Goal: Task Accomplishment & Management: Manage account settings

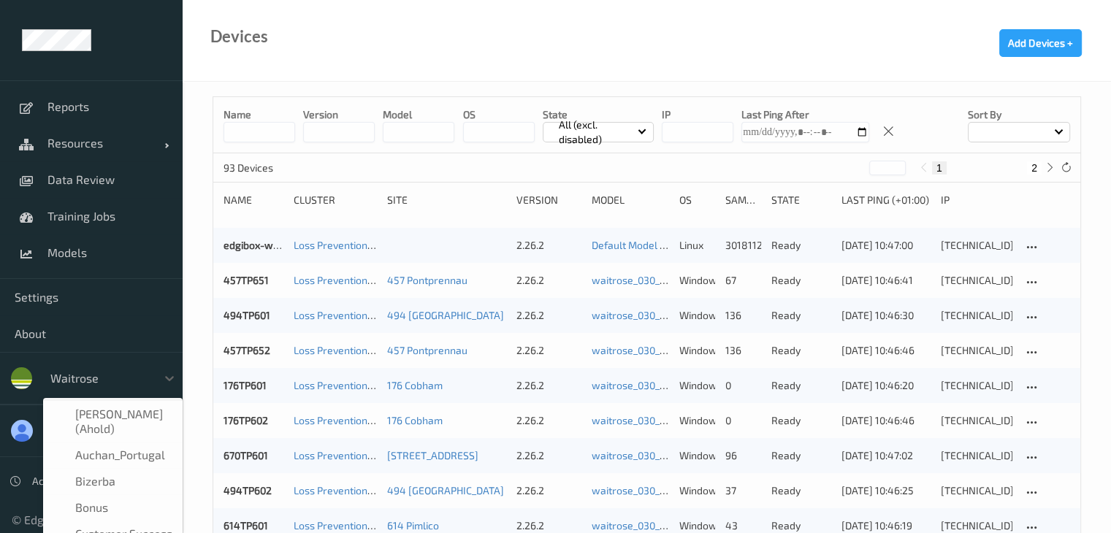
click at [75, 376] on div at bounding box center [99, 379] width 99 height 18
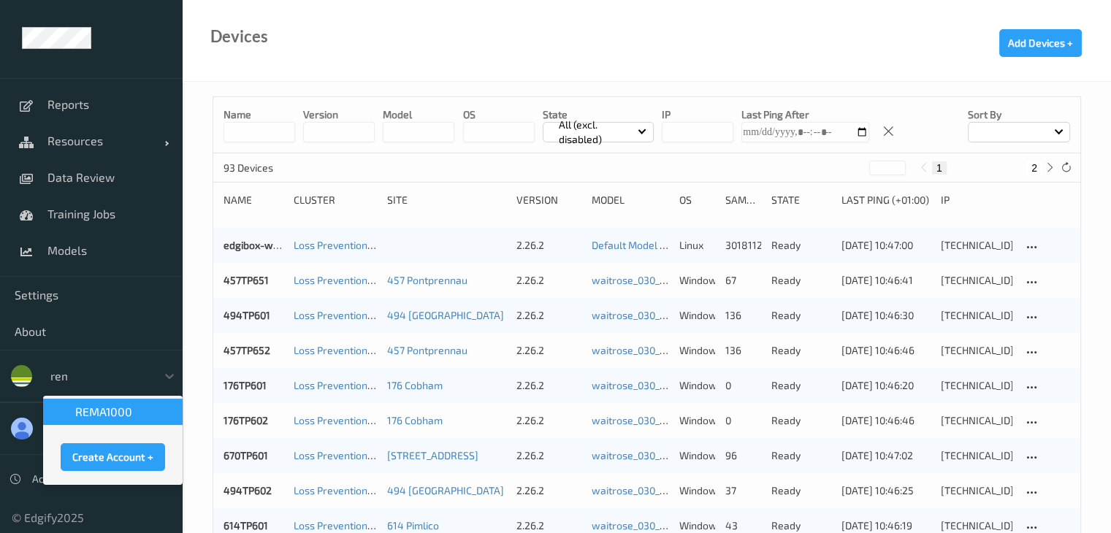
type input "rema"
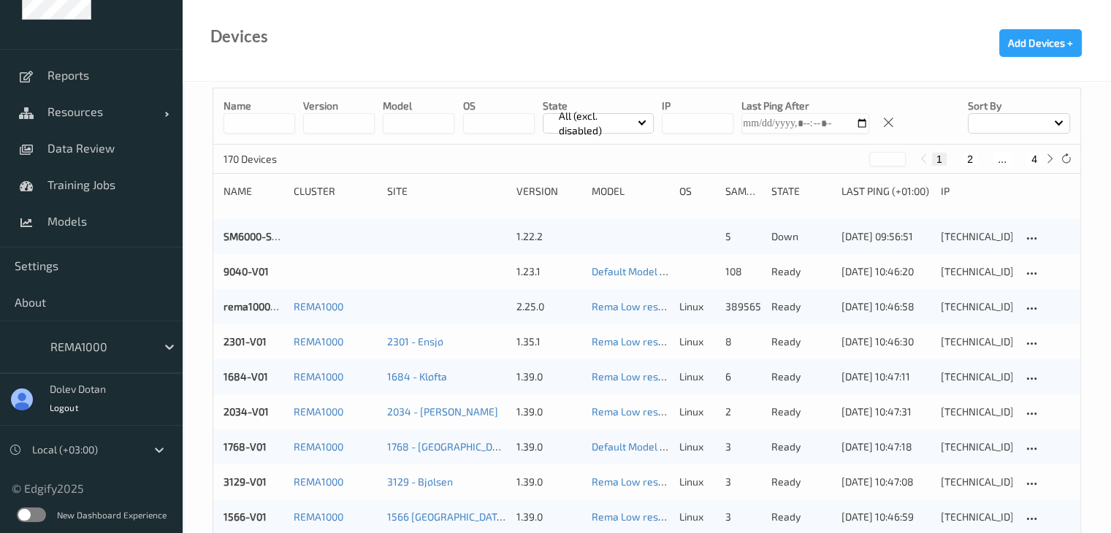
scroll to position [9, 0]
click at [37, 515] on label at bounding box center [31, 515] width 29 height 15
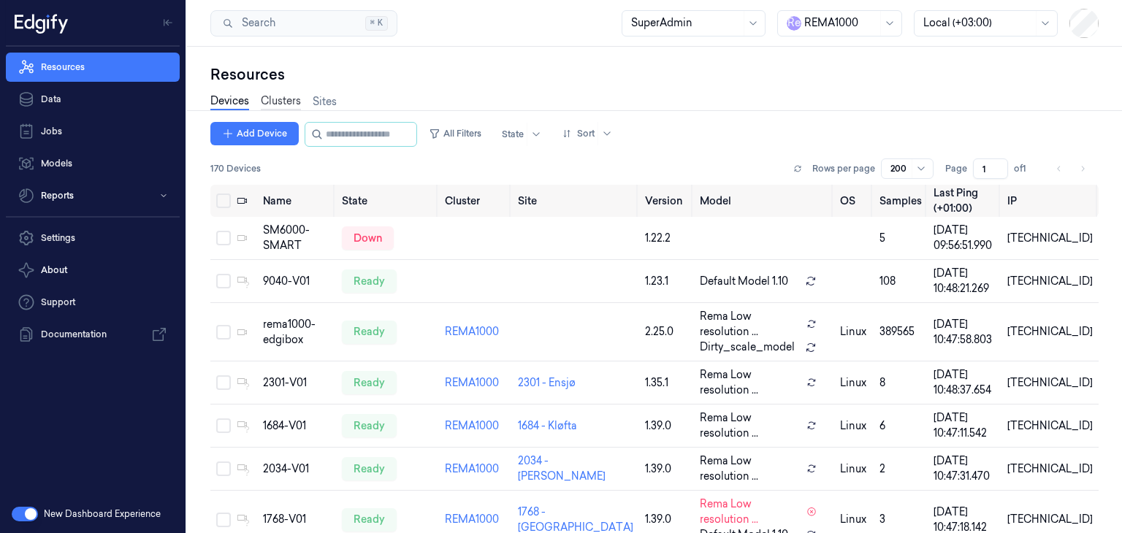
click at [280, 97] on link "Clusters" at bounding box center [281, 102] width 40 height 17
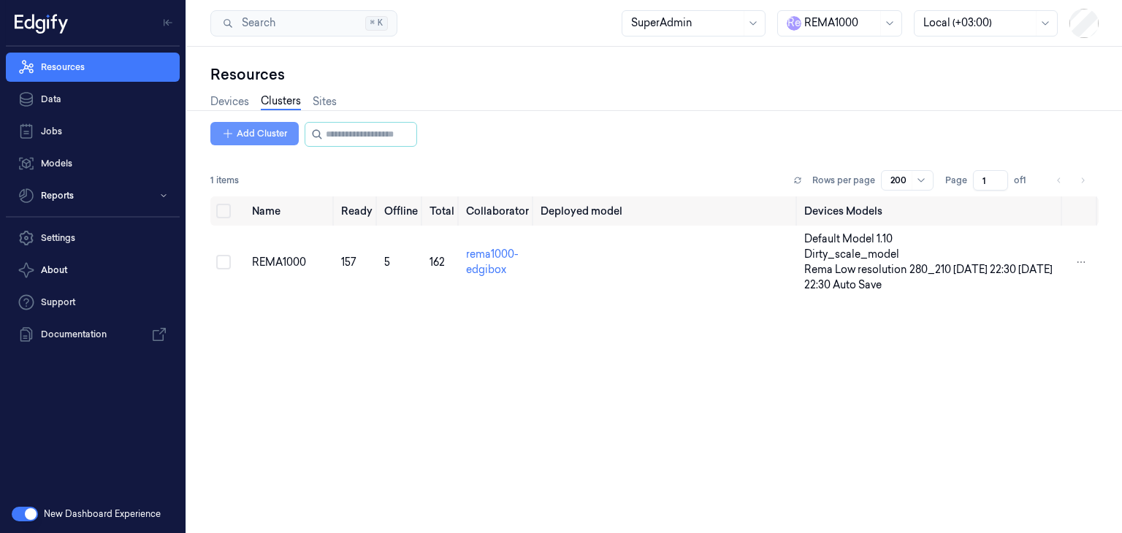
click at [262, 132] on button "Add Cluster" at bounding box center [254, 133] width 88 height 23
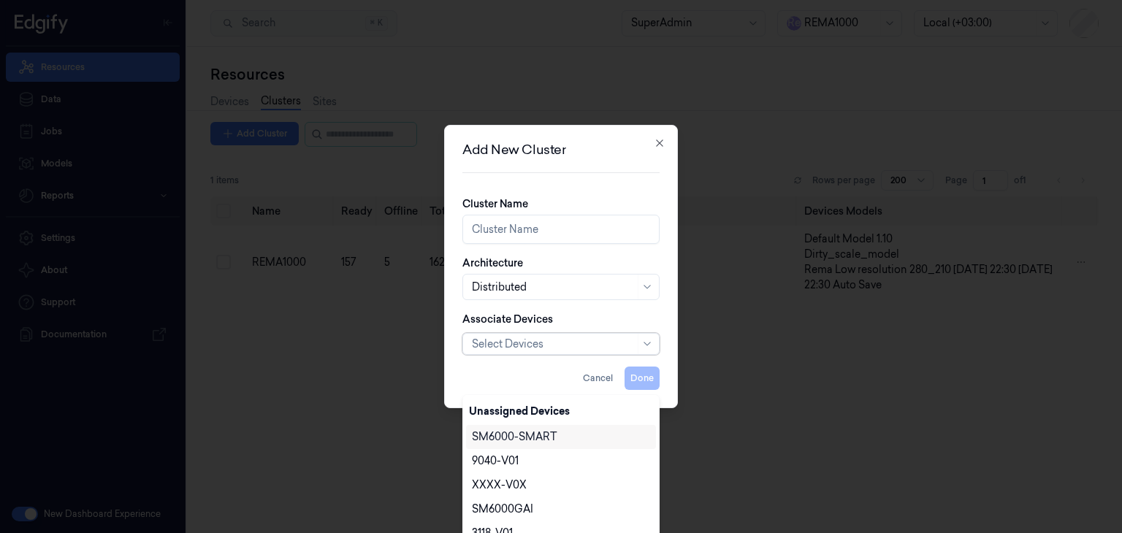
click at [576, 344] on div at bounding box center [553, 344] width 163 height 15
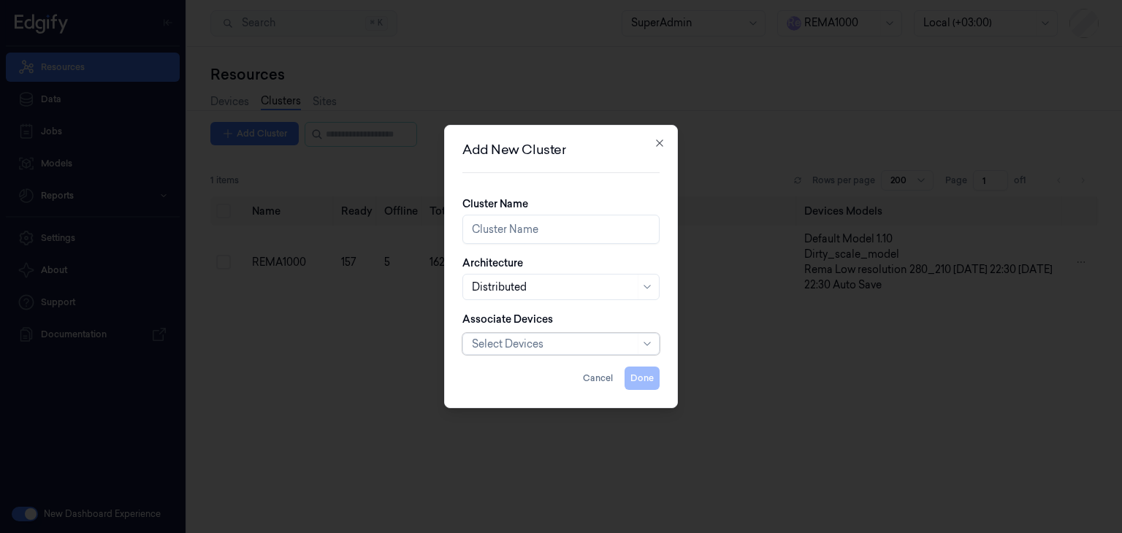
click at [576, 344] on div at bounding box center [553, 344] width 163 height 15
click at [599, 386] on button "Cancel" at bounding box center [598, 378] width 42 height 23
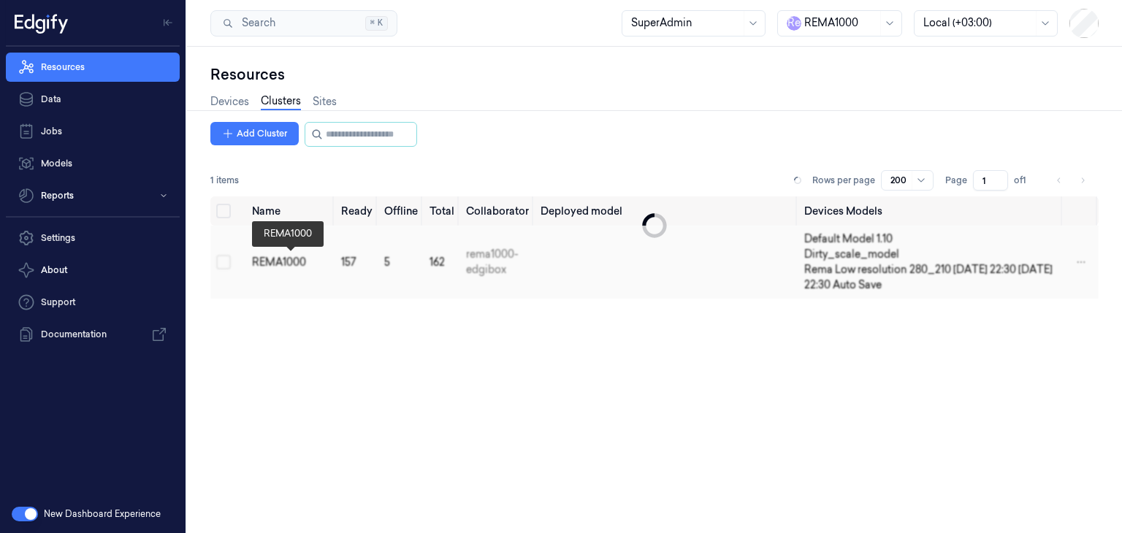
click at [316, 259] on div "REMA1000" at bounding box center [291, 262] width 78 height 15
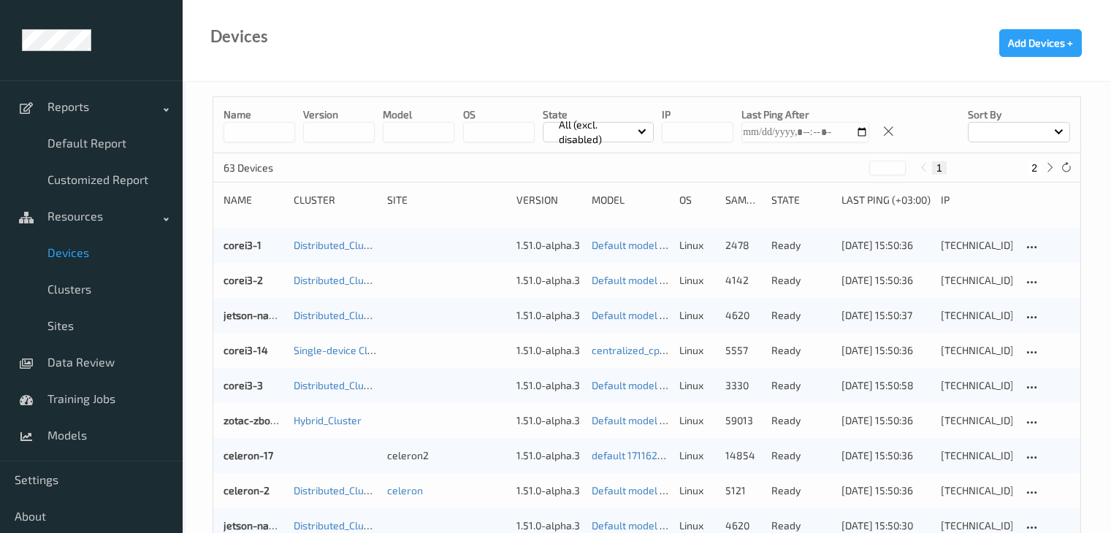
scroll to position [29, 0]
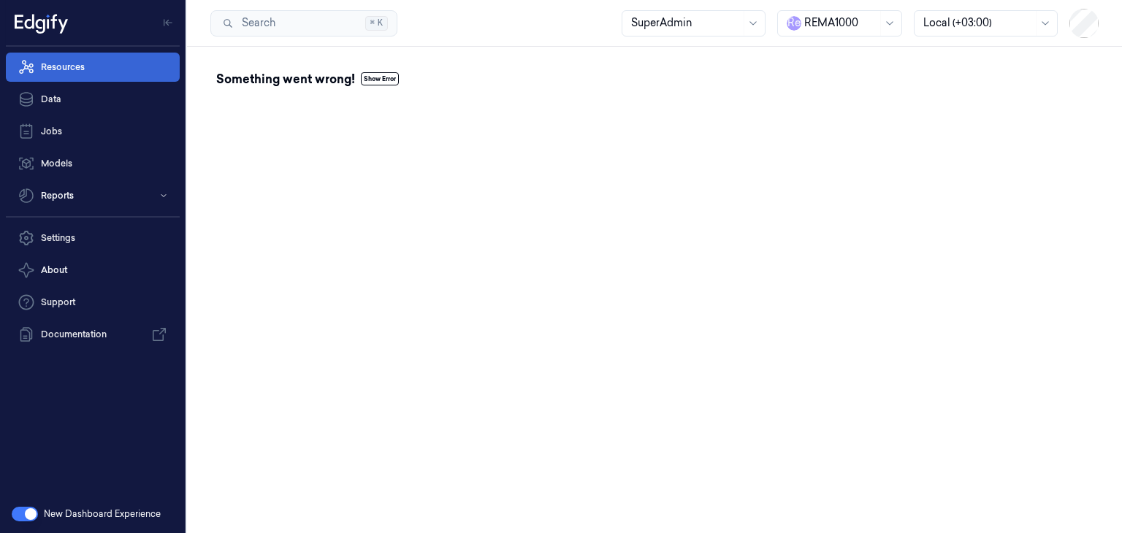
click at [58, 64] on link "Resources" at bounding box center [93, 67] width 174 height 29
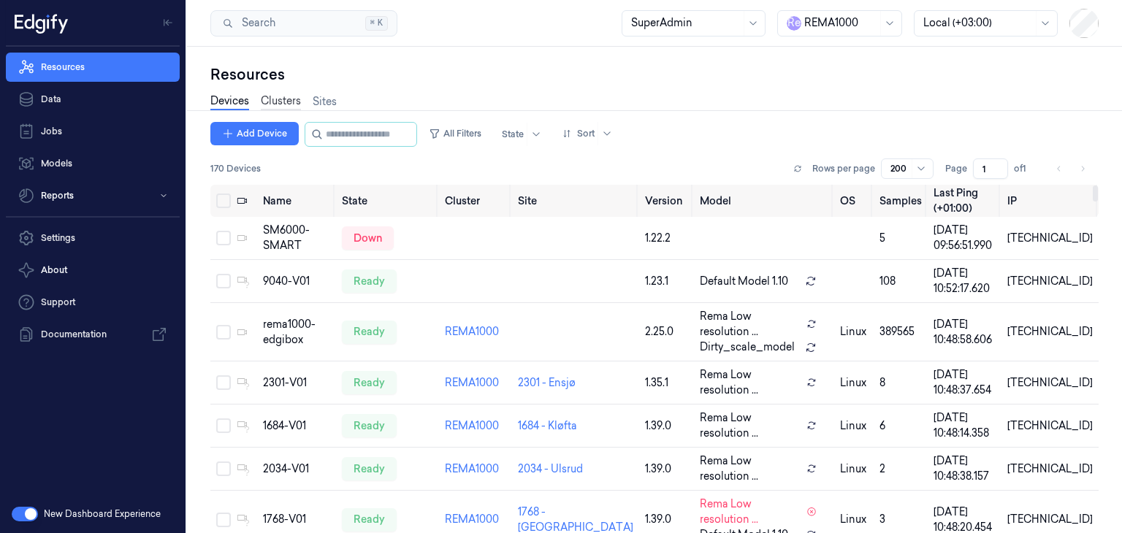
click at [278, 101] on link "Clusters" at bounding box center [281, 102] width 40 height 17
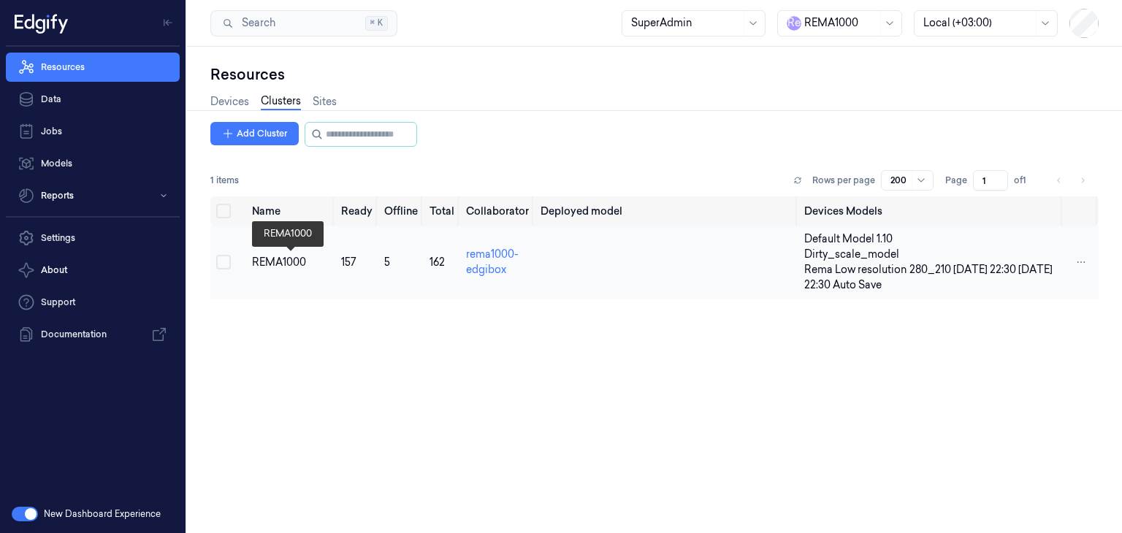
click at [289, 262] on div "REMA1000" at bounding box center [291, 262] width 78 height 15
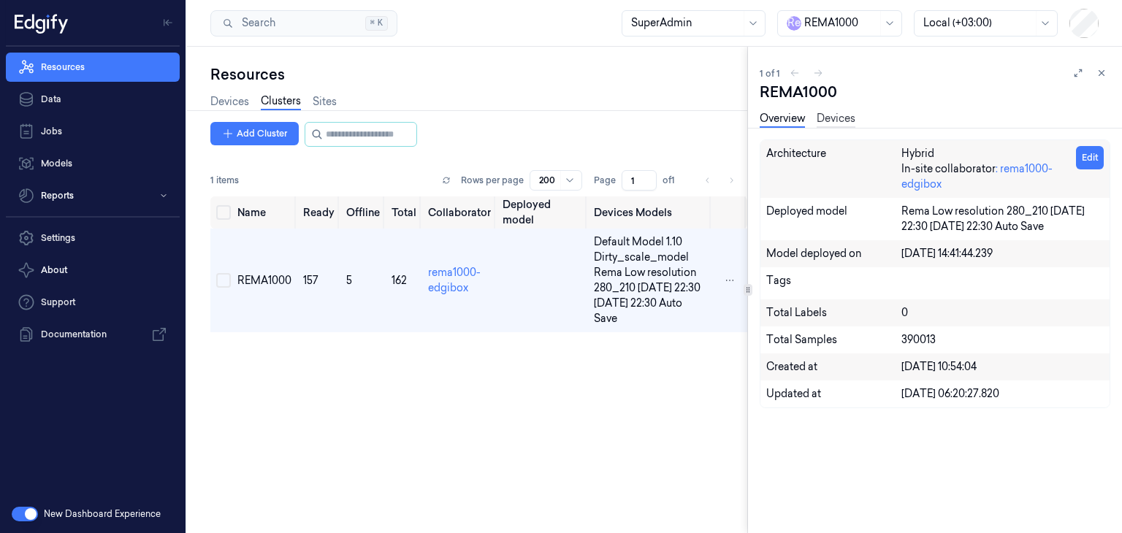
click at [820, 122] on link "Devices" at bounding box center [836, 119] width 39 height 17
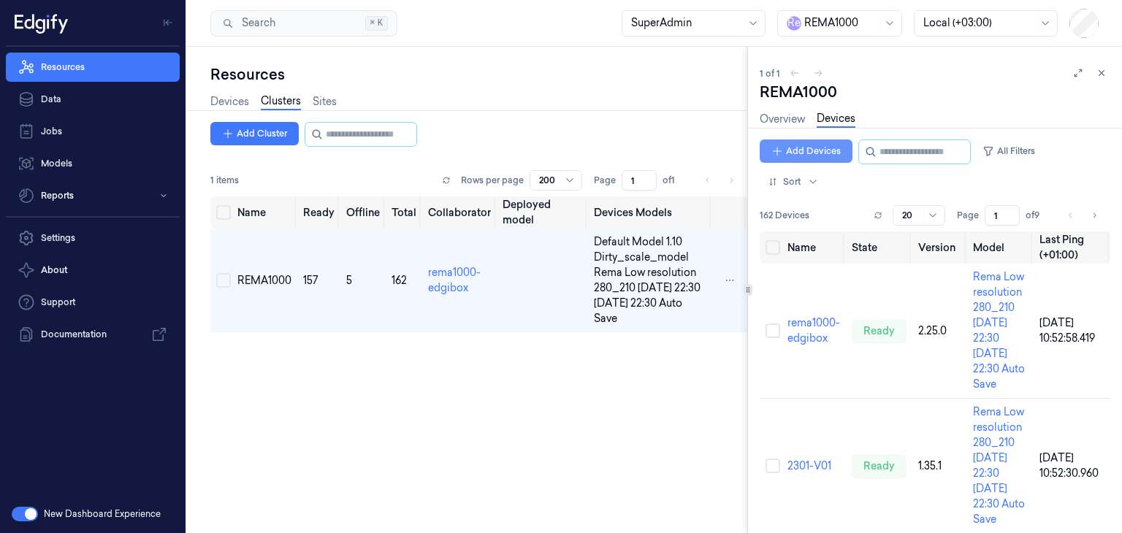
click at [810, 147] on button "Add Devices" at bounding box center [806, 151] width 93 height 23
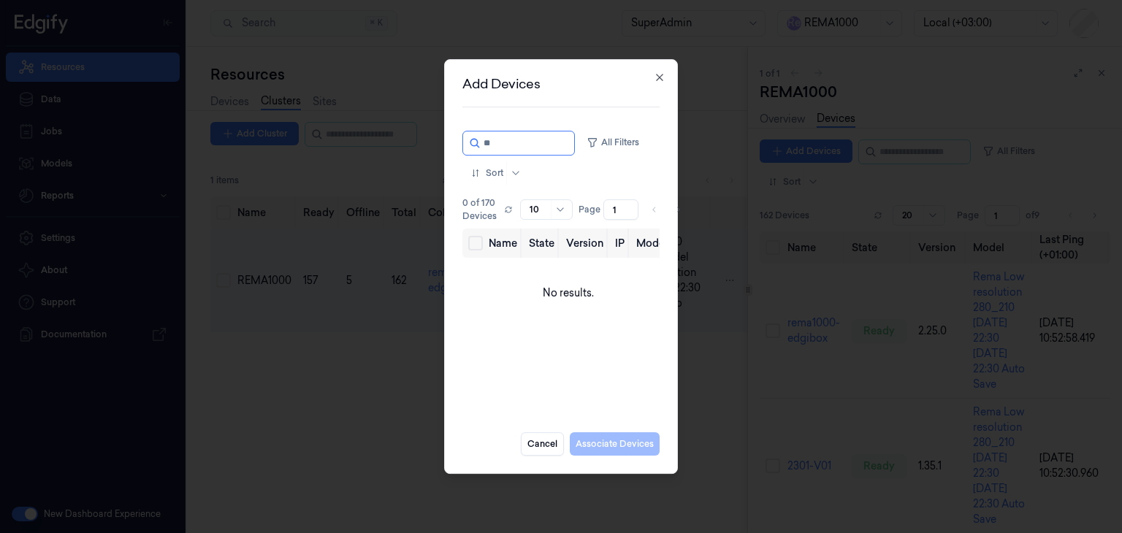
type input "**"
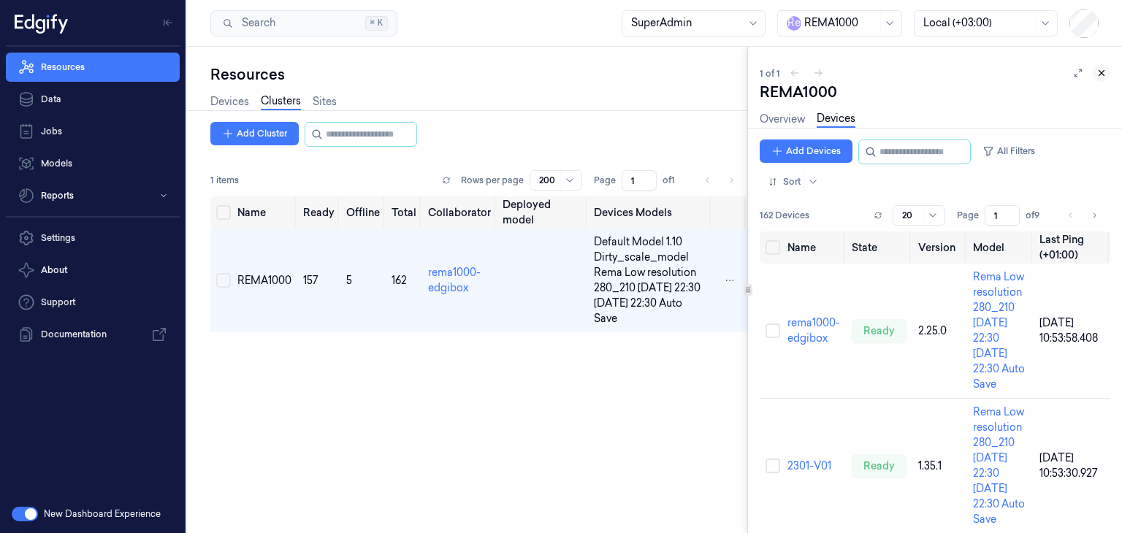
click at [1102, 74] on icon at bounding box center [1101, 73] width 5 height 5
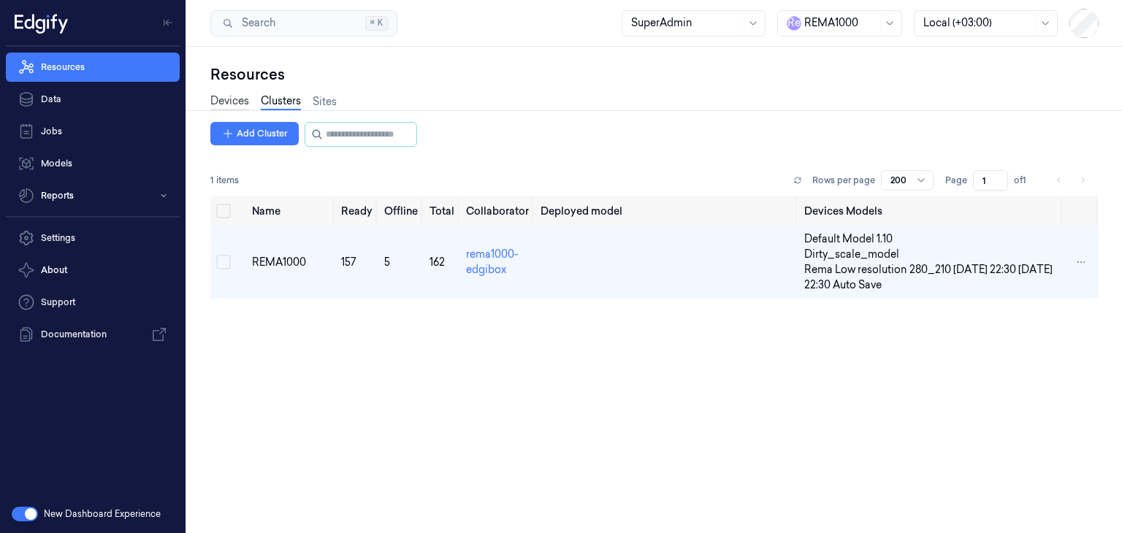
click at [240, 95] on link "Devices" at bounding box center [229, 102] width 39 height 17
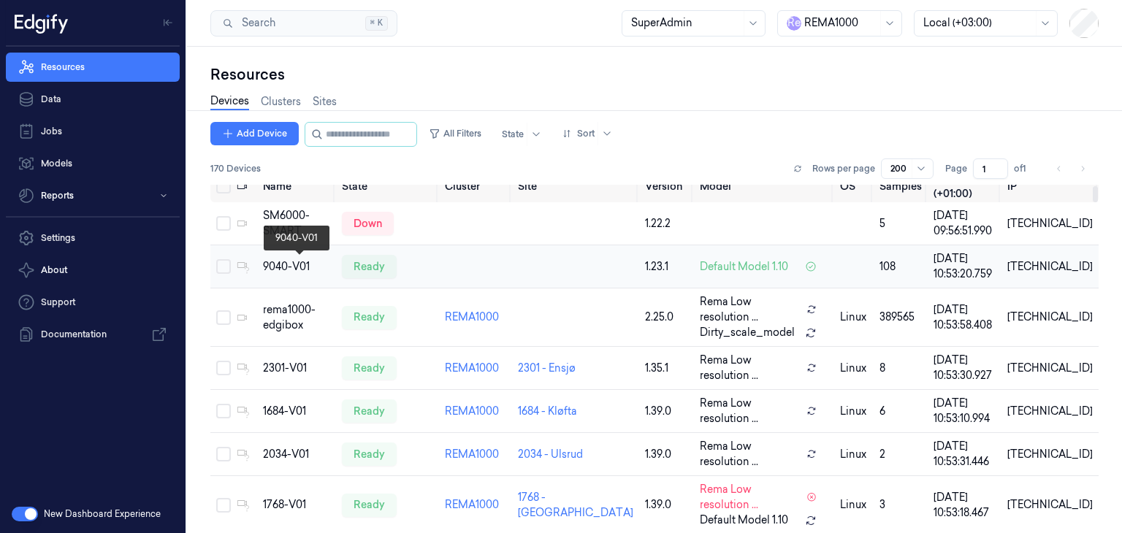
scroll to position [15, 0]
drag, startPoint x: 328, startPoint y: 266, endPoint x: 262, endPoint y: 267, distance: 66.5
click at [262, 267] on td "9040-V01" at bounding box center [296, 266] width 79 height 43
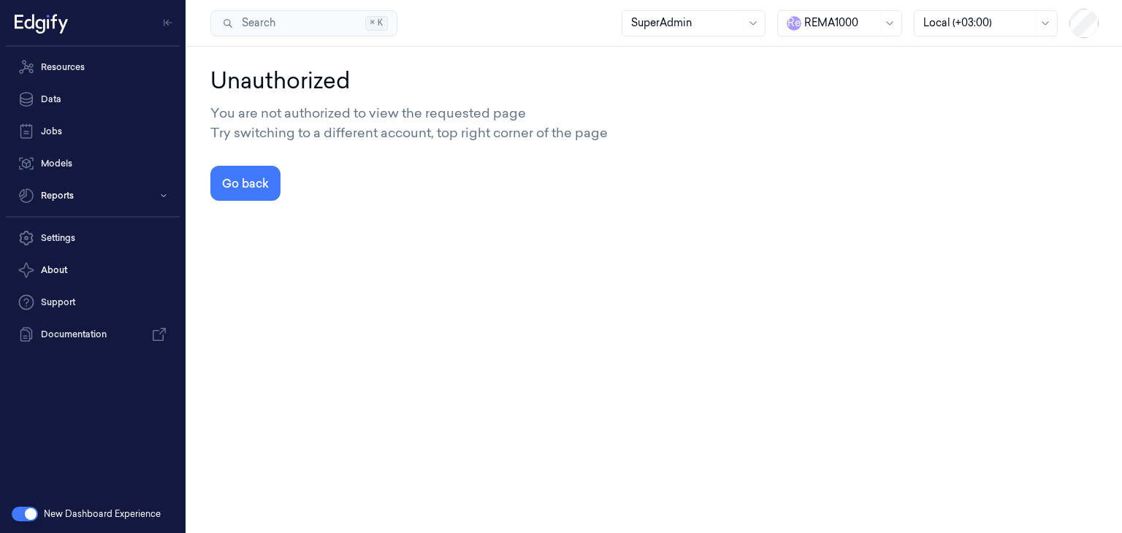
click at [614, 292] on div "Unauthorized You are not authorized to view the requested page Try switching to…" at bounding box center [654, 290] width 935 height 487
click at [237, 180] on button "Go back" at bounding box center [245, 183] width 70 height 35
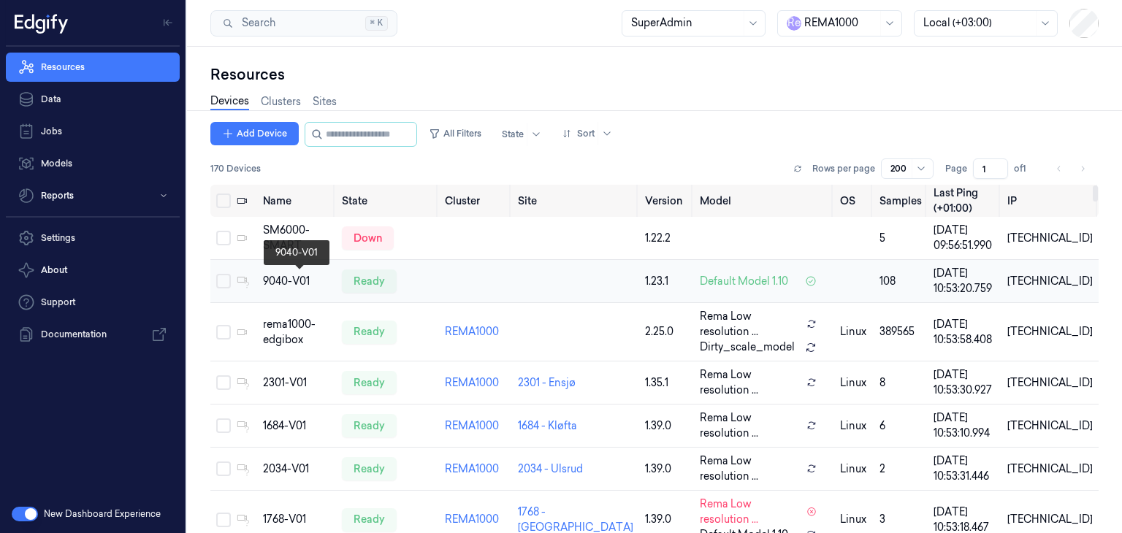
click at [292, 282] on div "9040-V01" at bounding box center [296, 281] width 67 height 15
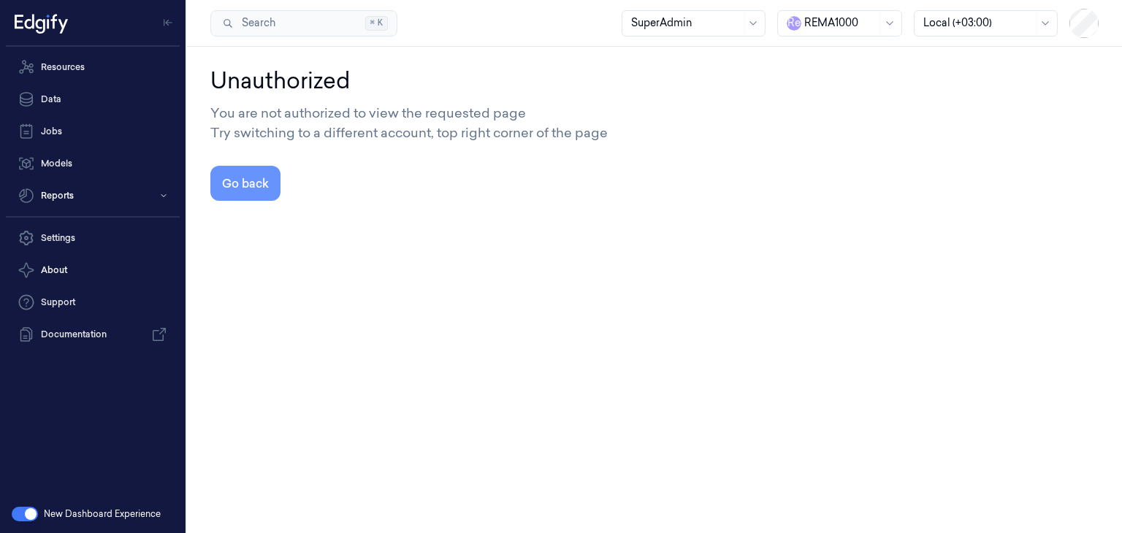
click at [261, 194] on button "Go back" at bounding box center [245, 183] width 70 height 35
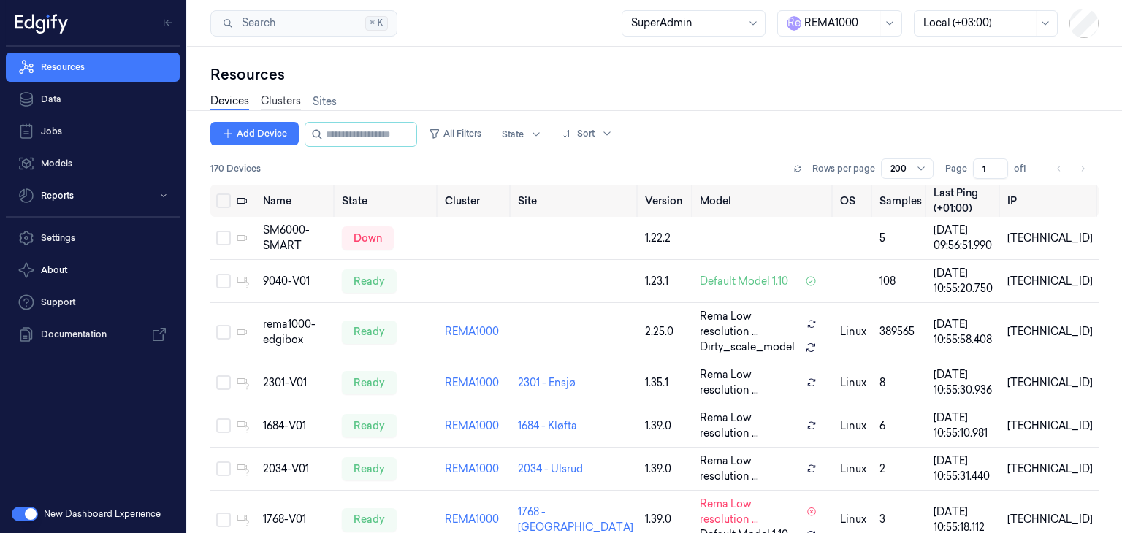
click at [285, 101] on link "Clusters" at bounding box center [281, 102] width 40 height 17
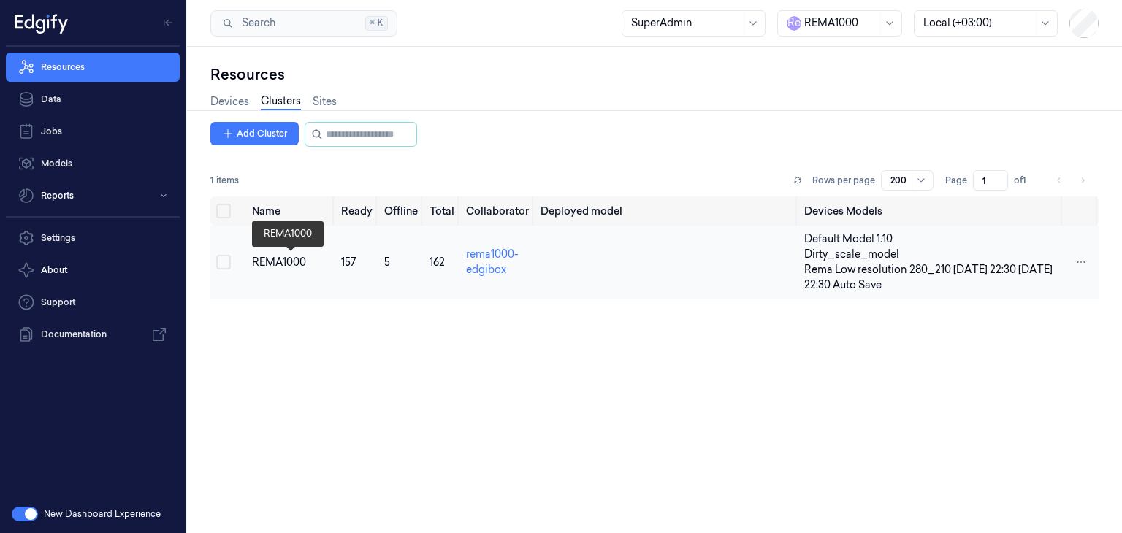
click at [275, 262] on div "REMA1000" at bounding box center [291, 262] width 78 height 15
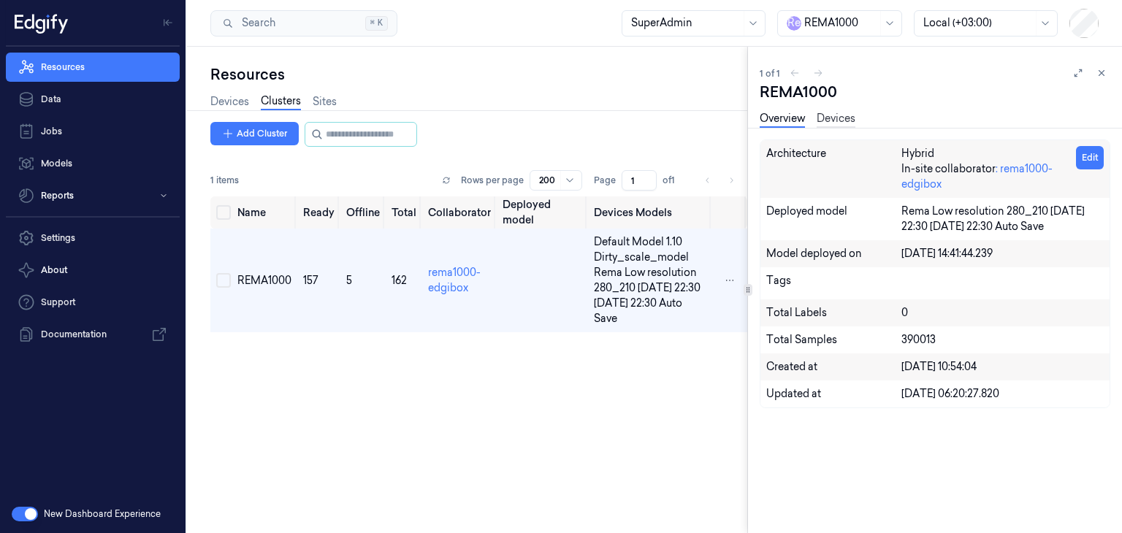
click at [837, 118] on link "Devices" at bounding box center [836, 119] width 39 height 17
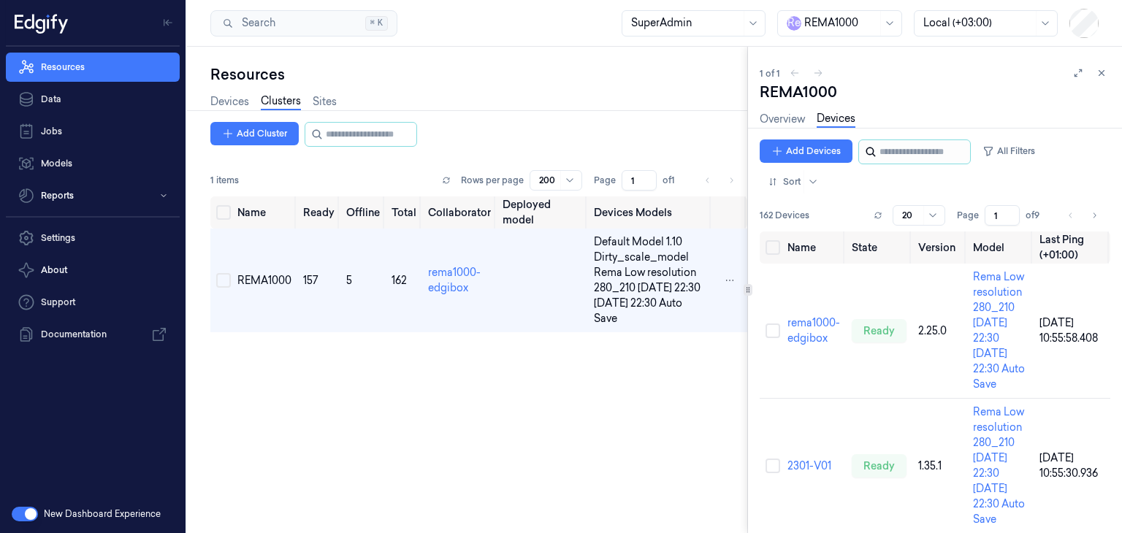
click at [877, 150] on div at bounding box center [914, 152] width 113 height 25
paste input "**********"
type input "**********"
click at [889, 150] on input "string" at bounding box center [924, 151] width 88 height 23
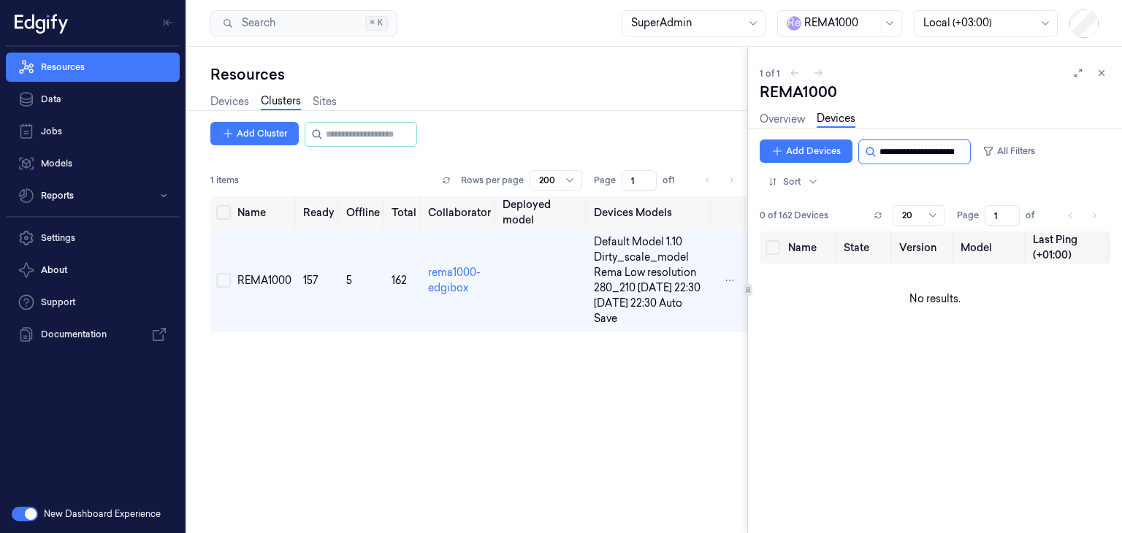
click at [917, 153] on input "string" at bounding box center [924, 151] width 88 height 23
paste input "********"
type input "********"
click at [796, 140] on button "Add Devices" at bounding box center [806, 151] width 93 height 23
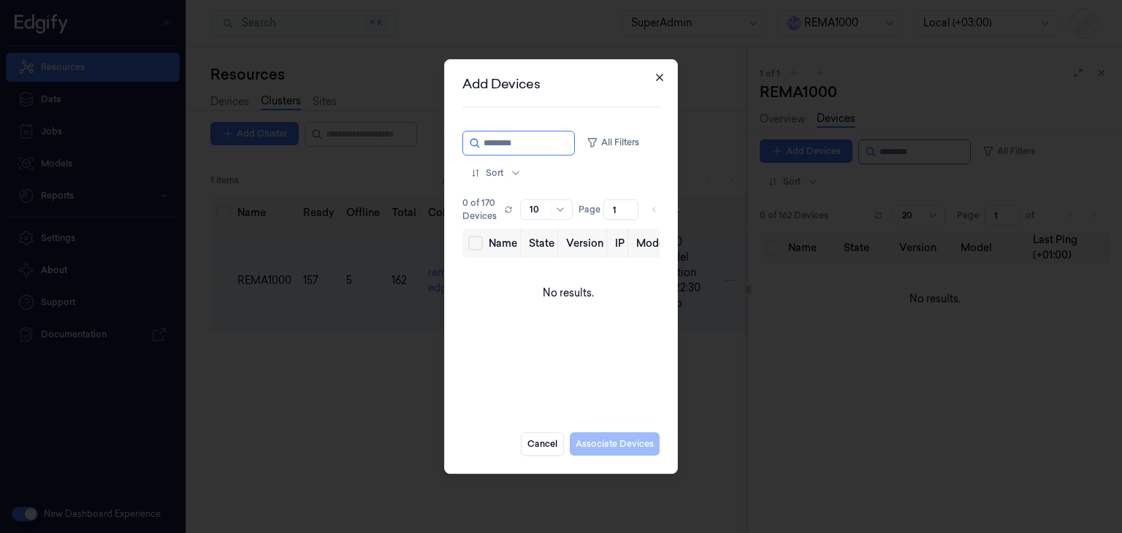
type input "********"
click at [660, 74] on icon "button" at bounding box center [660, 78] width 12 height 12
